Goal: Task Accomplishment & Management: Manage account settings

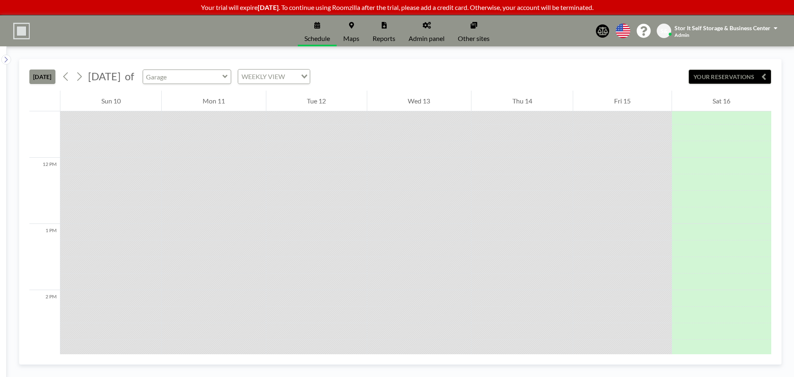
scroll to position [728, 0]
click at [405, 27] on link "Admin panel" at bounding box center [426, 30] width 49 height 31
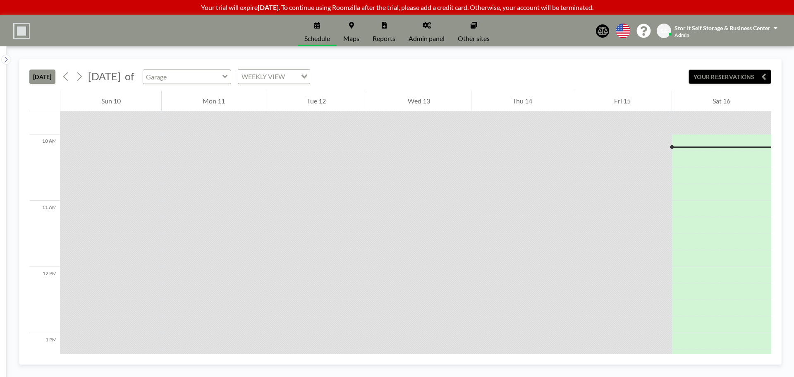
scroll to position [645, 0]
click at [22, 36] on img at bounding box center [21, 31] width 17 height 17
click at [693, 29] on span "Stor It Self Storage & Business Center" at bounding box center [723, 27] width 96 height 7
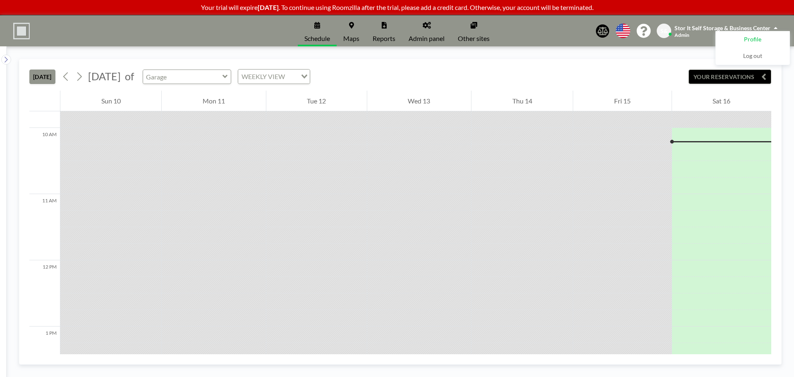
click at [749, 38] on span "Profile" at bounding box center [752, 40] width 17 height 8
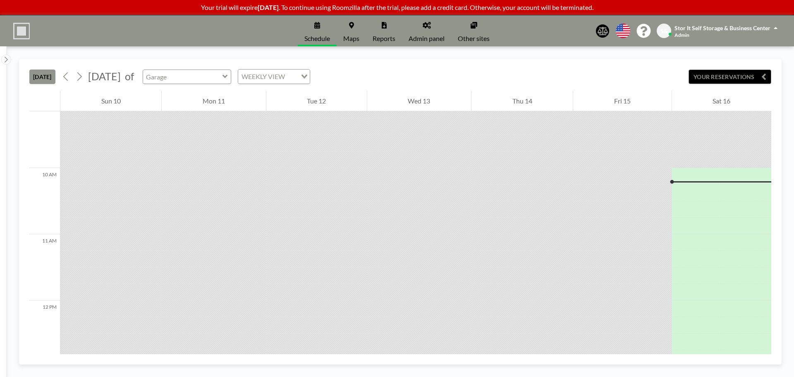
scroll to position [645, 0]
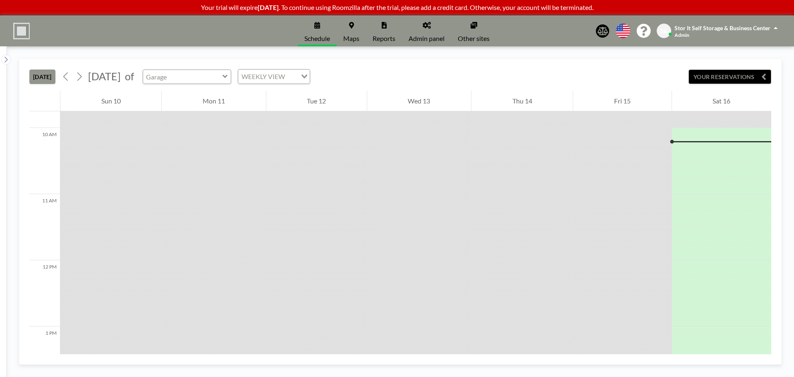
click at [342, 23] on link "Maps" at bounding box center [351, 30] width 29 height 31
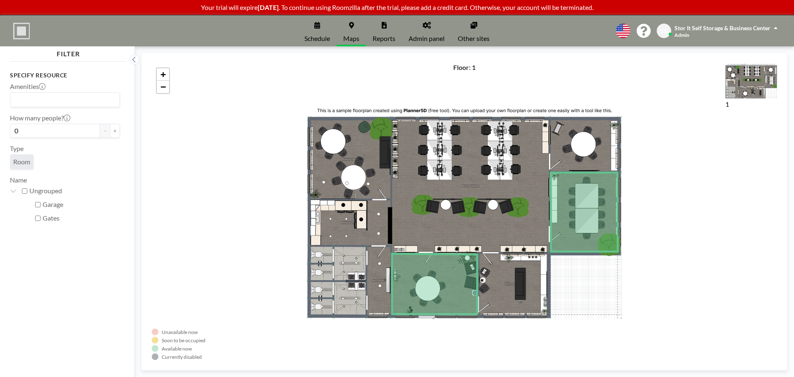
click at [380, 36] on span "Reports" at bounding box center [384, 38] width 23 height 7
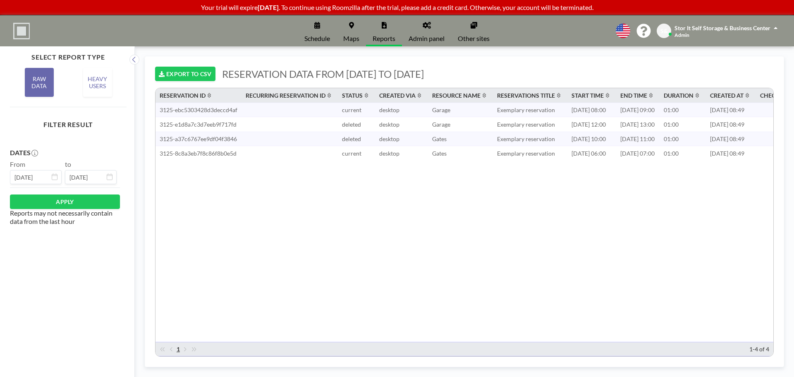
click at [424, 31] on link "Admin panel" at bounding box center [426, 30] width 49 height 31
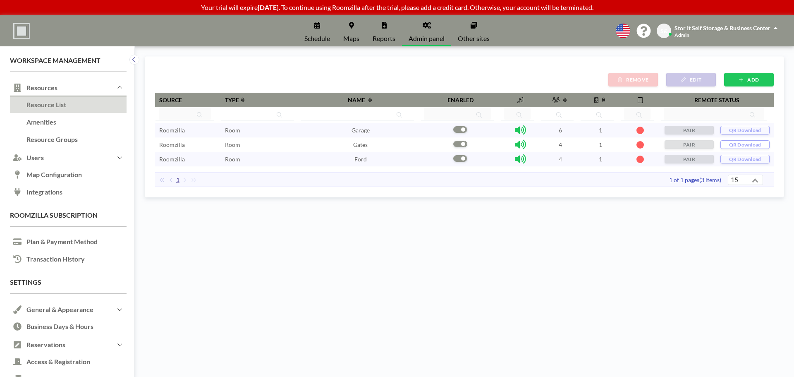
click at [475, 28] on icon at bounding box center [474, 25] width 7 height 7
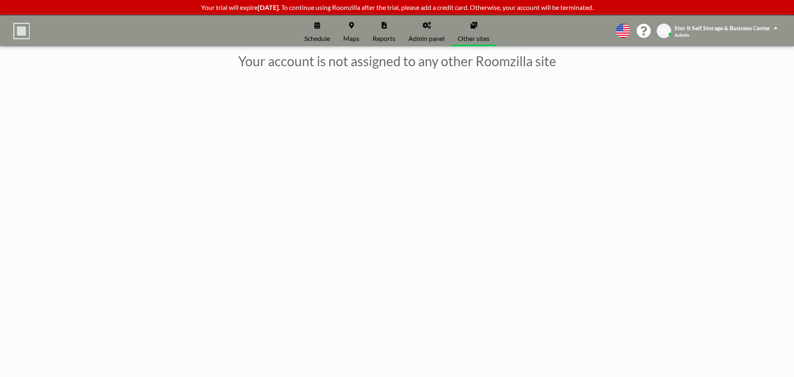
click at [666, 29] on span "S&" at bounding box center [664, 31] width 14 height 14
click at [752, 43] on span "Profile" at bounding box center [752, 40] width 17 height 8
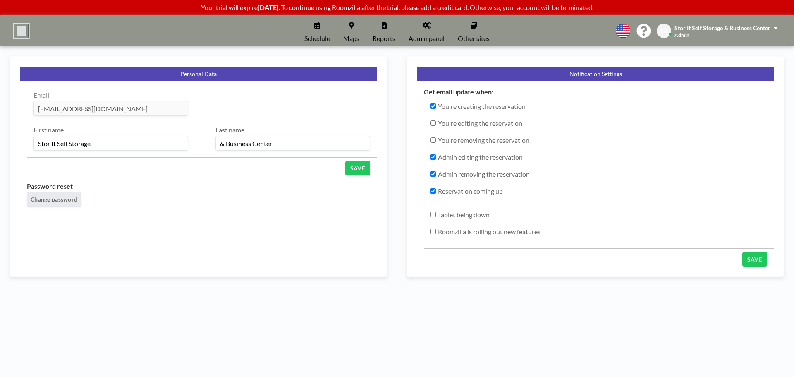
click at [425, 33] on link "Admin panel" at bounding box center [426, 30] width 49 height 31
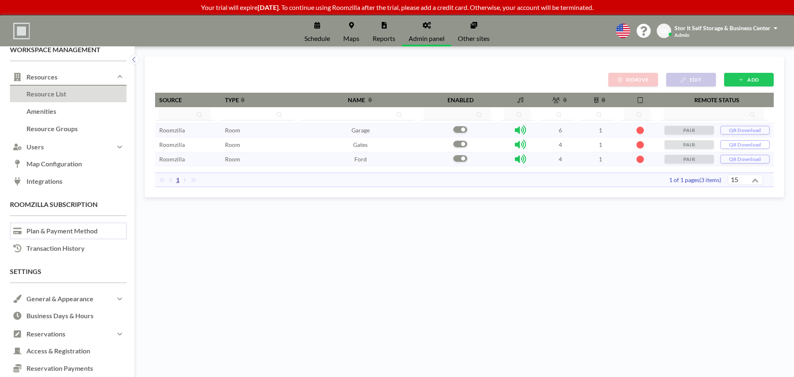
scroll to position [25, 0]
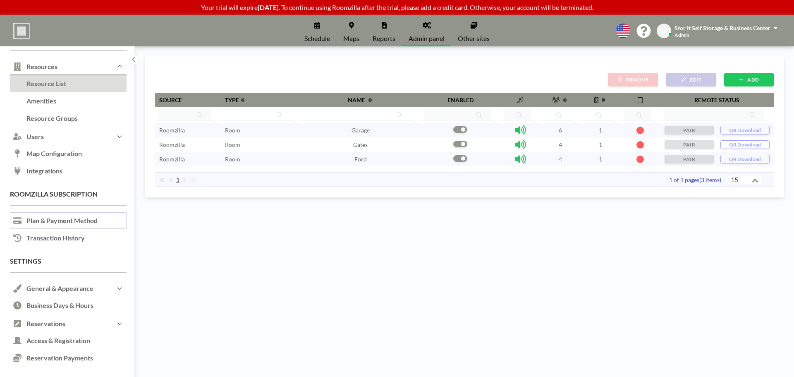
click at [63, 215] on link "Plan & Payment Method" at bounding box center [68, 220] width 117 height 17
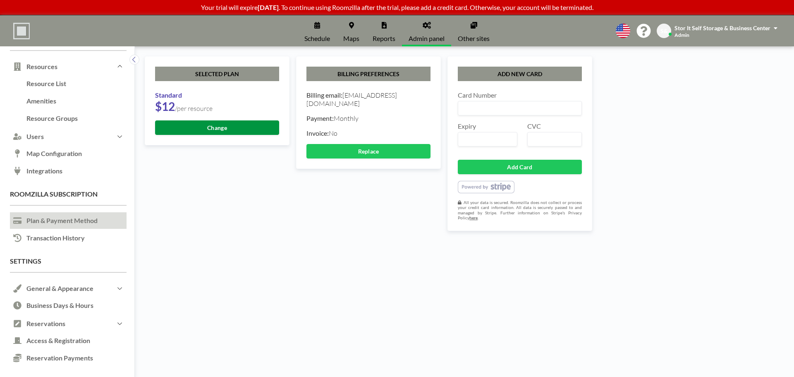
click at [250, 132] on button "Change" at bounding box center [217, 127] width 124 height 14
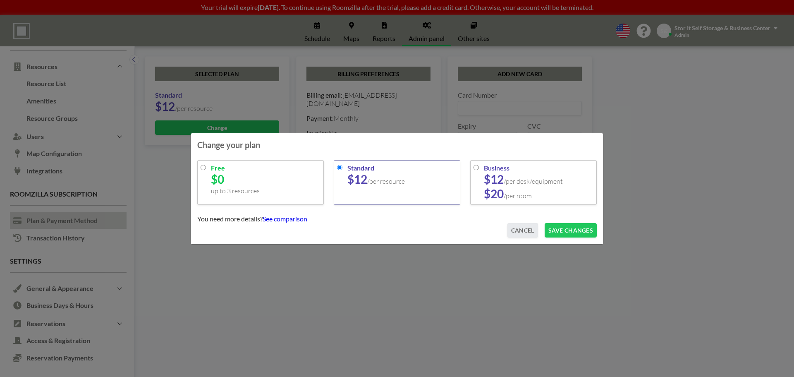
click at [421, 266] on div "Change your plan Free $0 up to 3 resources Standard $12 /per resource Business …" at bounding box center [397, 188] width 794 height 377
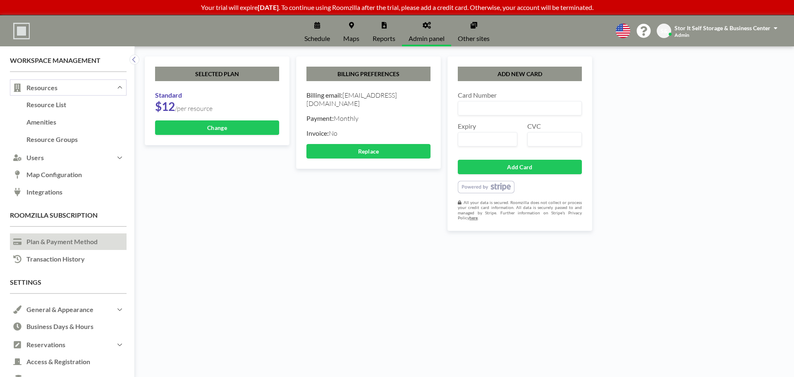
click at [52, 83] on button "Resources" at bounding box center [68, 88] width 117 height 18
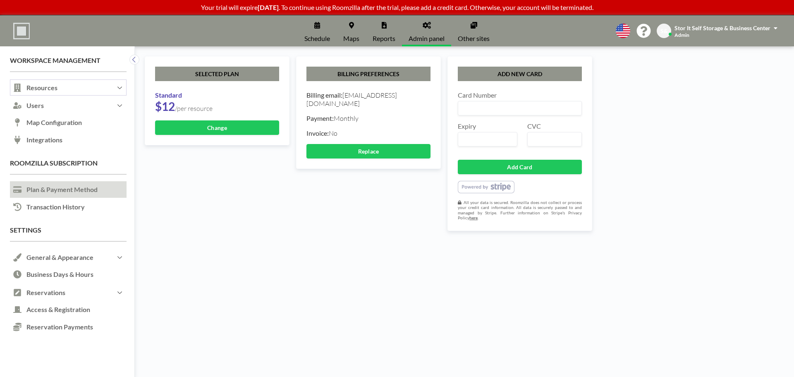
click at [52, 85] on button "Resources" at bounding box center [68, 88] width 117 height 18
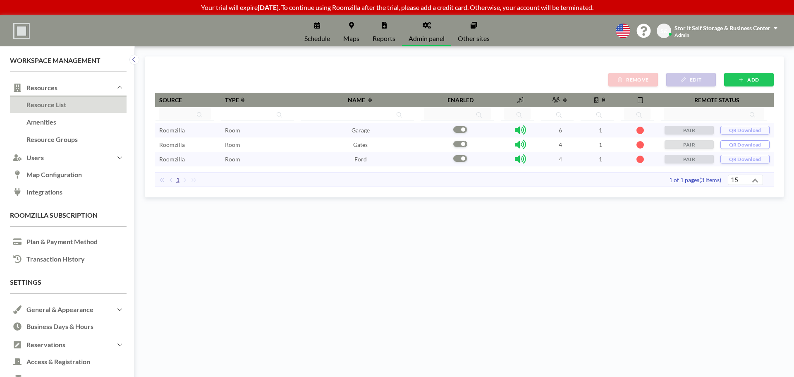
click at [326, 32] on link "Schedule" at bounding box center [317, 30] width 39 height 31
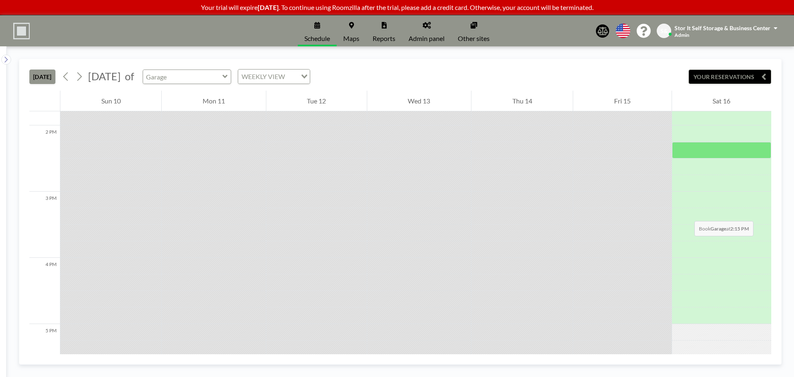
scroll to position [976, 0]
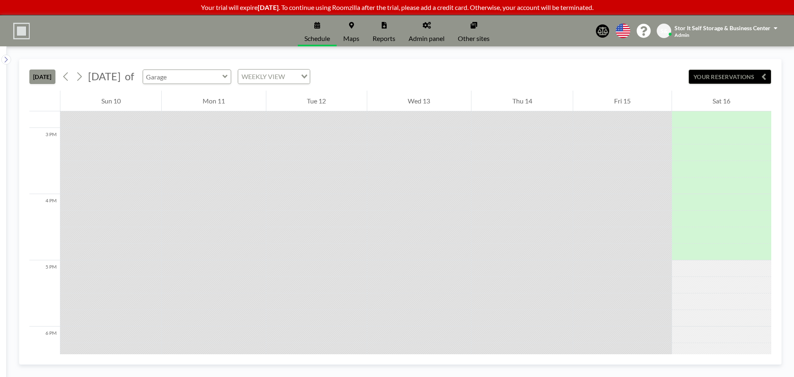
click at [223, 81] on input "text" at bounding box center [182, 77] width 79 height 14
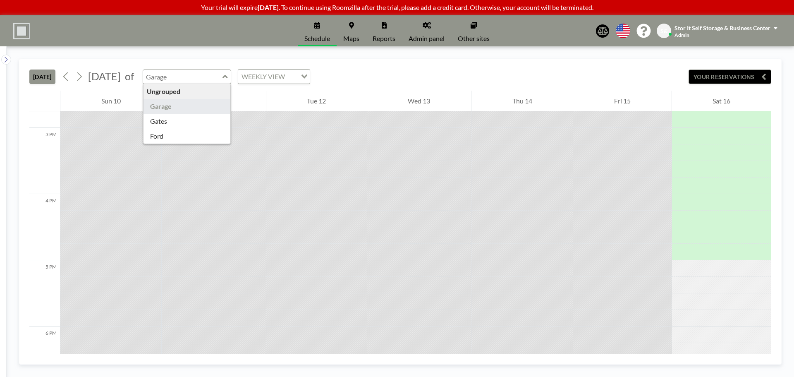
type input "Garage"
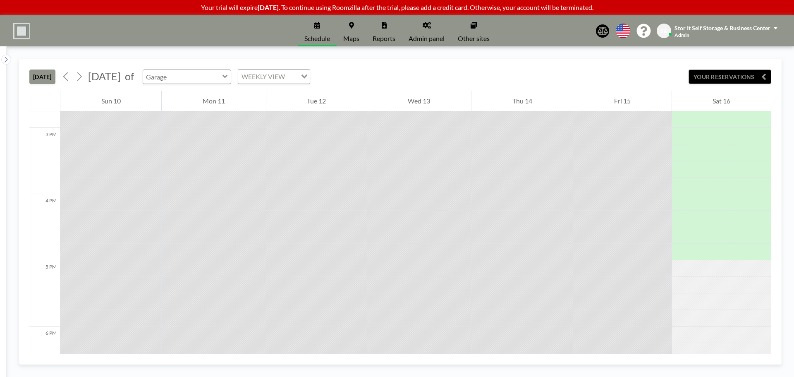
click at [205, 82] on input "text" at bounding box center [182, 77] width 79 height 14
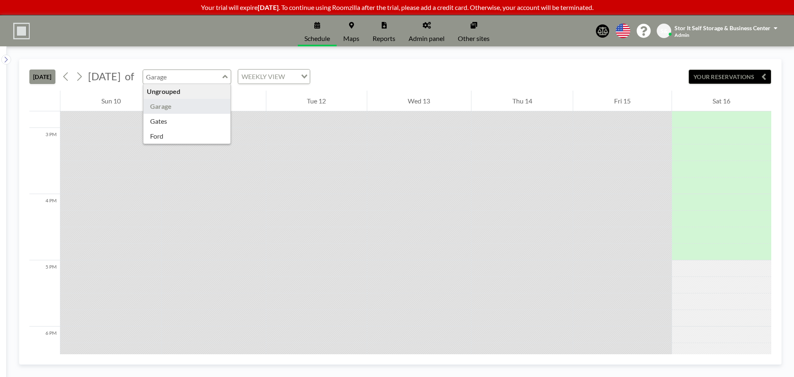
type input "Garage"
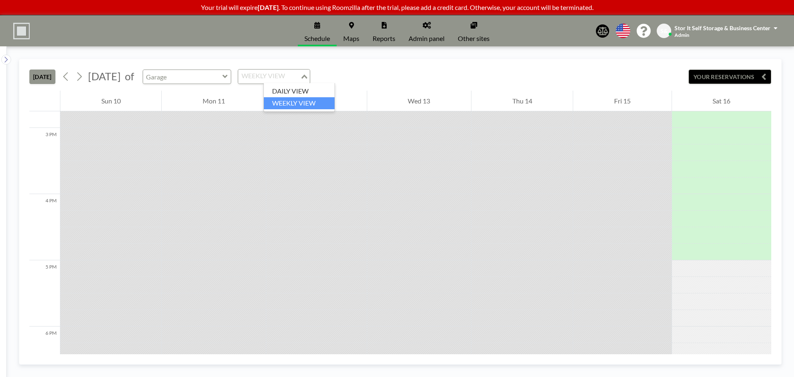
click at [300, 78] on div "WEEKLY VIEW" at bounding box center [269, 76] width 62 height 12
click at [299, 91] on li "DAILY VIEW" at bounding box center [299, 91] width 71 height 12
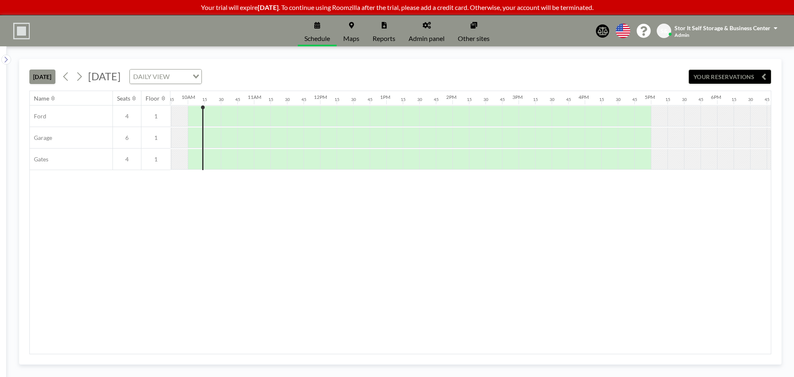
scroll to position [0, 645]
click at [292, 293] on div "Name Seats Floor 12AM 15 30 45 1AM 15 30 45 2AM 15 30 45 3AM 15 30 45 4AM 15 30…" at bounding box center [400, 222] width 741 height 263
